Goal: Find contact information

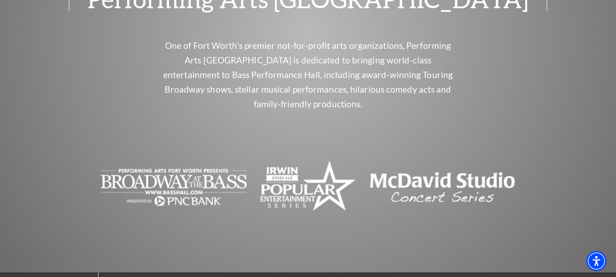
scroll to position [3820, 0]
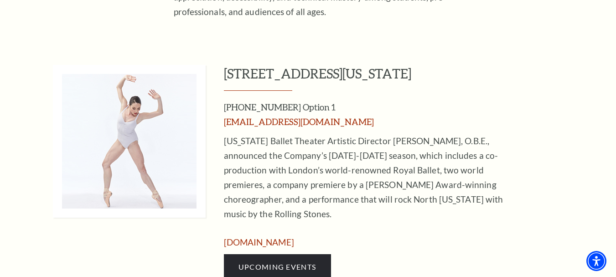
scroll to position [377, 0]
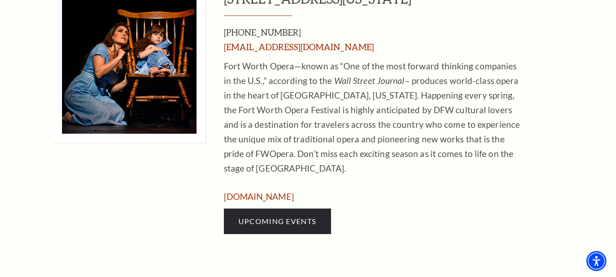
scroll to position [573, 0]
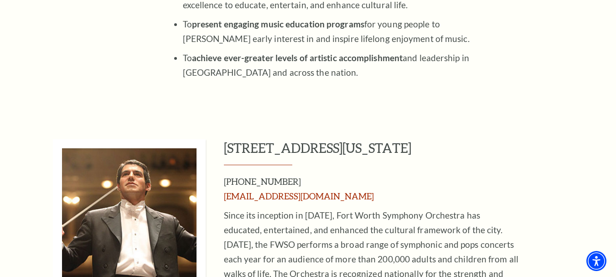
scroll to position [374, 0]
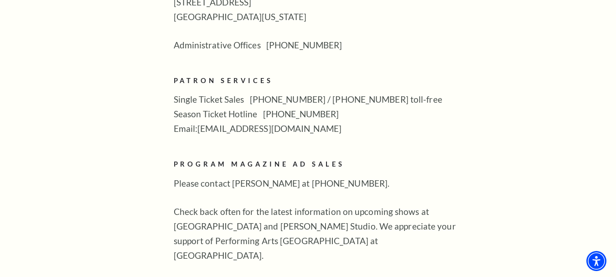
scroll to position [546, 0]
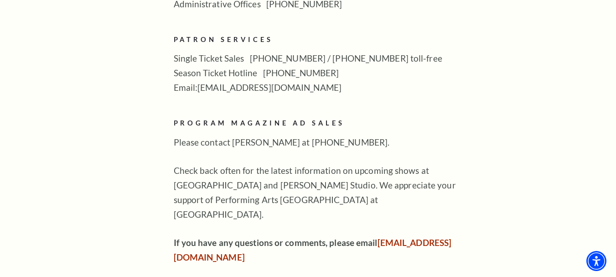
drag, startPoint x: 198, startPoint y: 72, endPoint x: 298, endPoint y: 73, distance: 99.4
click at [298, 73] on p "Single Ticket Sales [PHONE_NUMBER] / [PHONE_NUMBER] toll-free Season Ticket Hot…" at bounding box center [322, 73] width 296 height 44
copy p "[EMAIL_ADDRESS][DOMAIN_NAME]"
